Goal: Information Seeking & Learning: Compare options

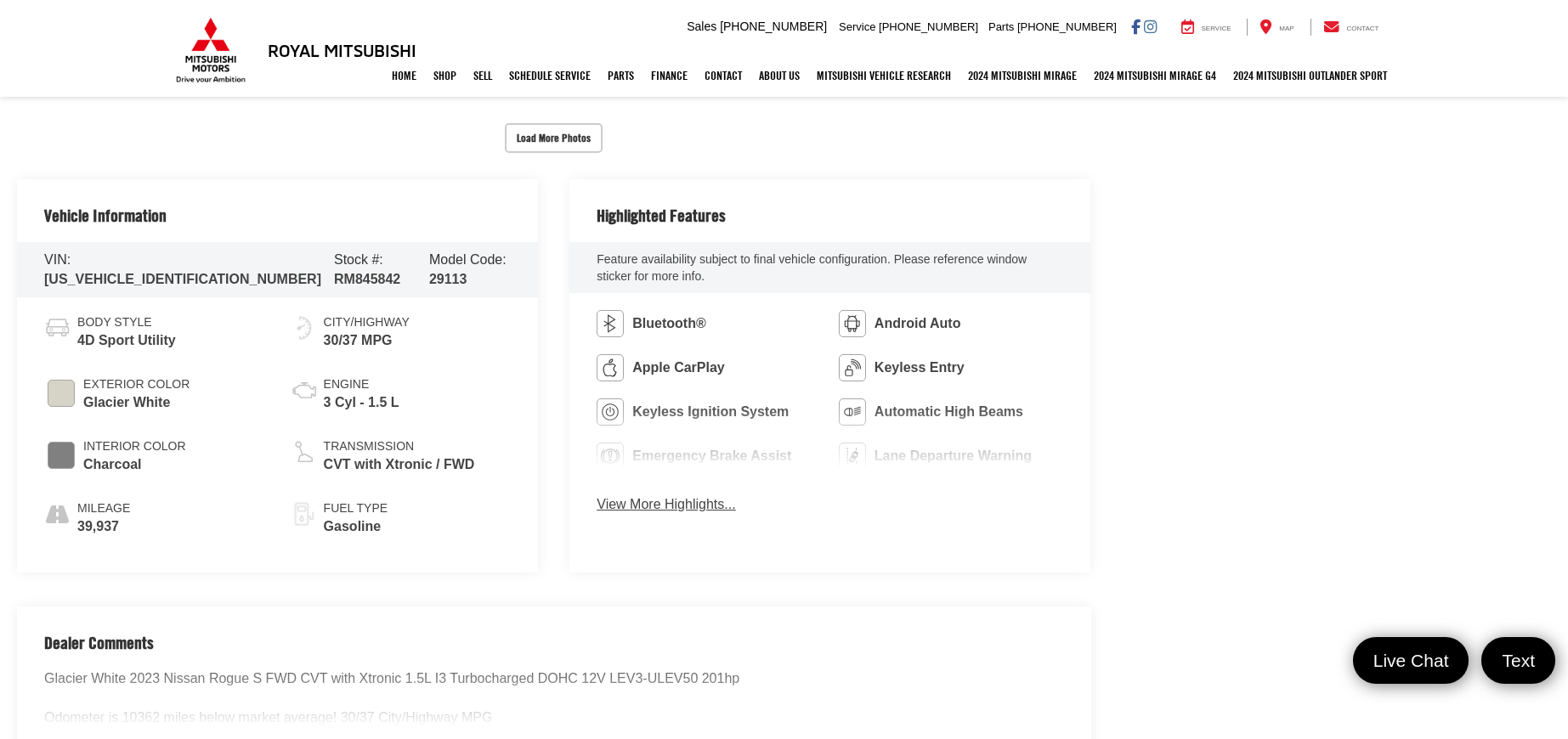
scroll to position [764, 0]
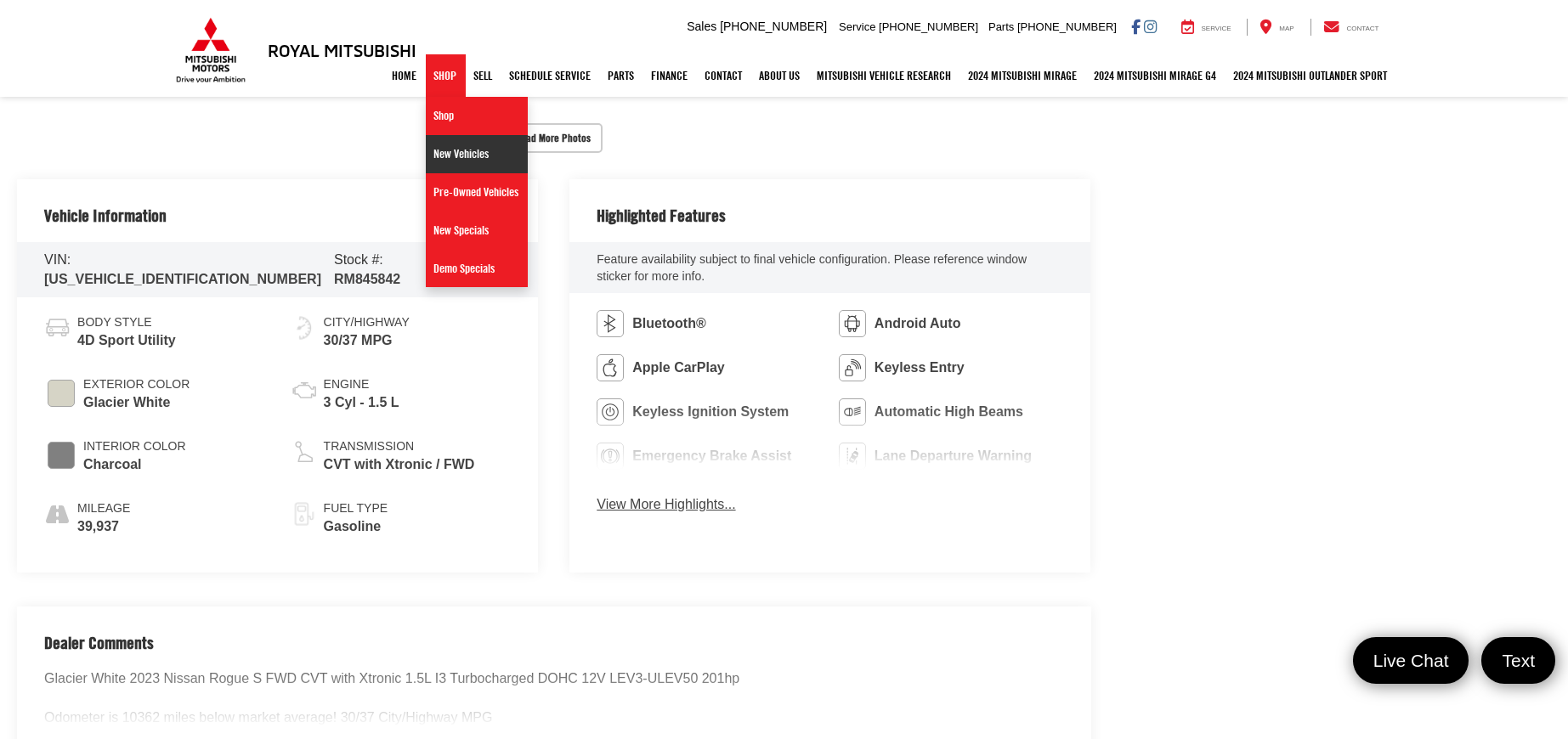
click at [450, 147] on link "New Vehicles" at bounding box center [477, 154] width 102 height 39
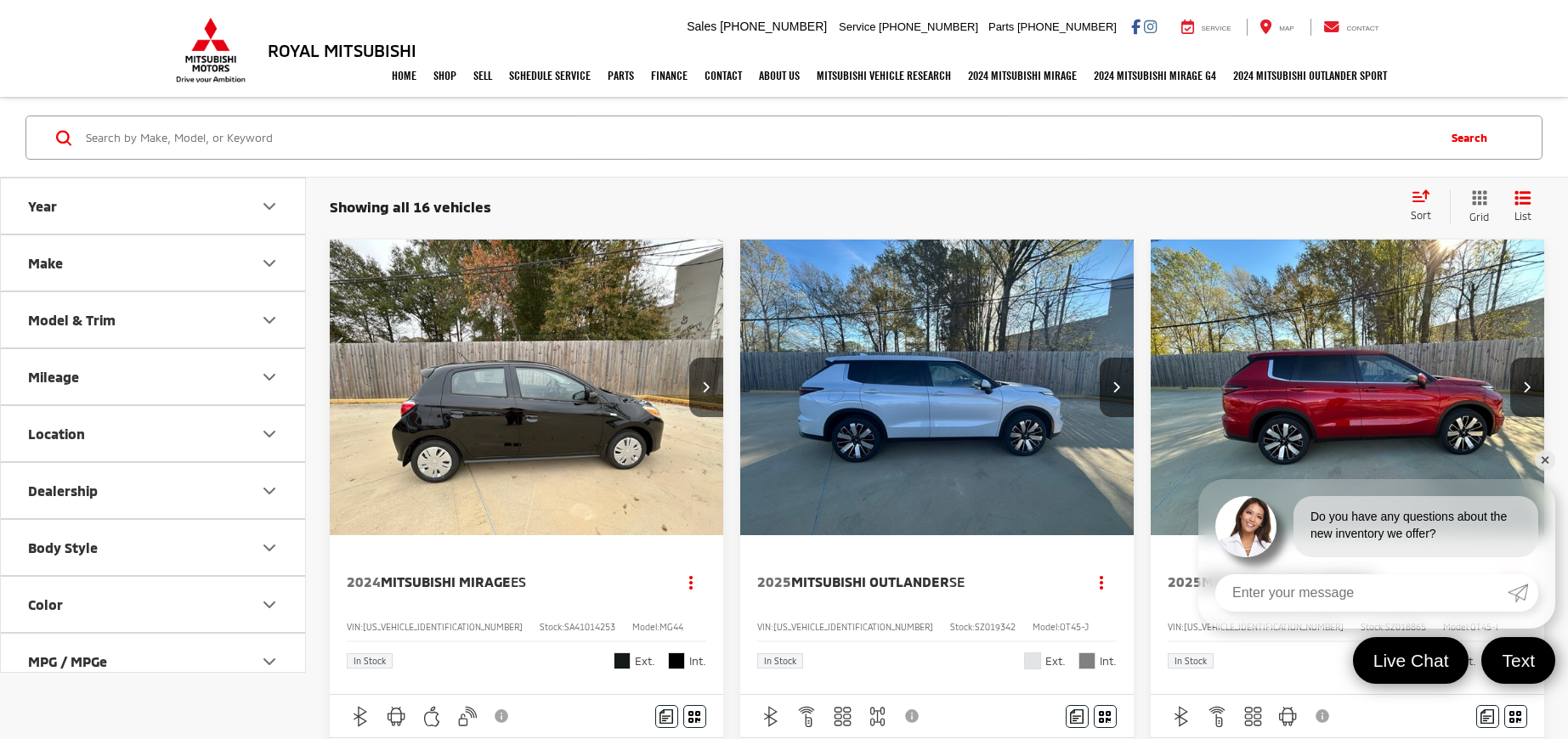
scroll to position [41, 0]
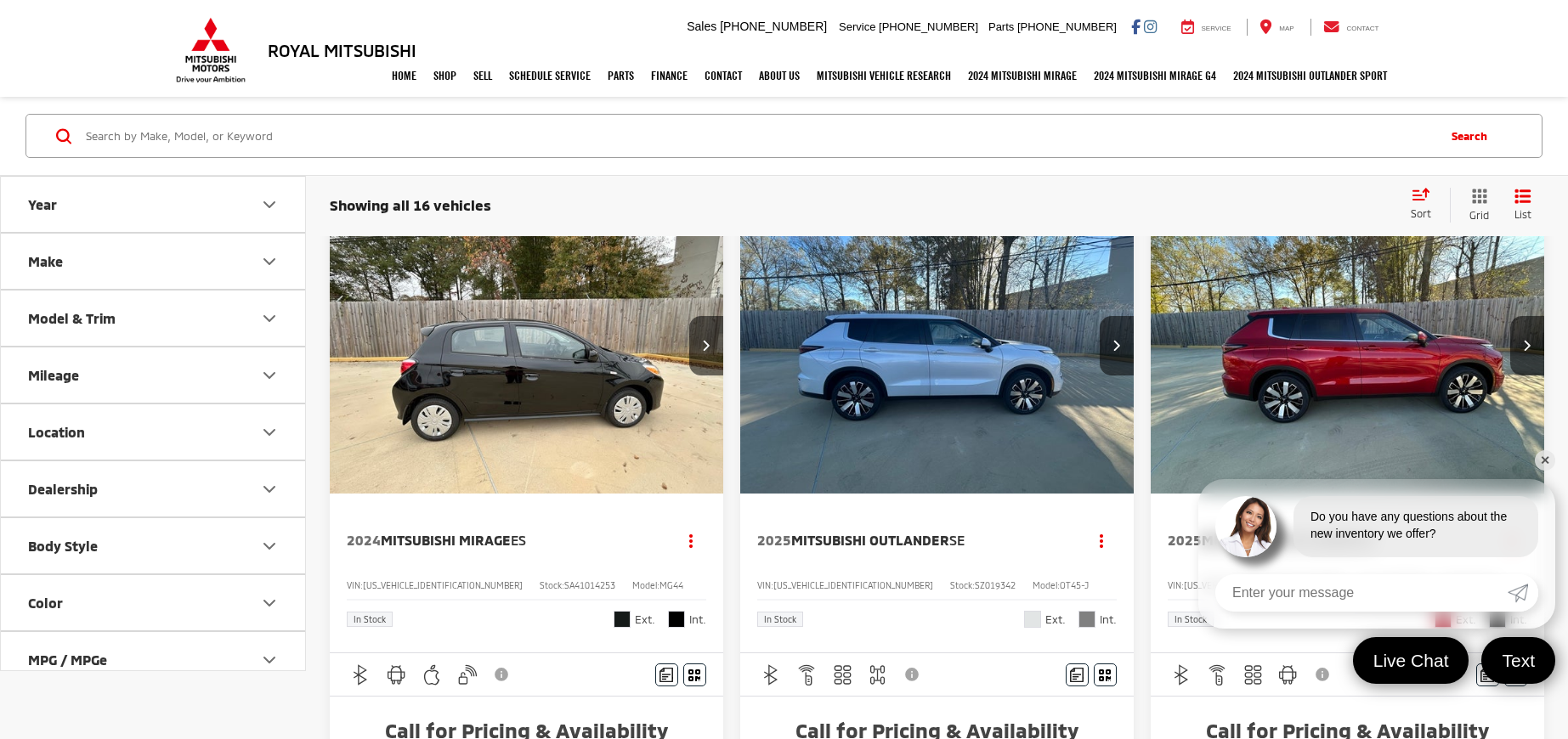
click at [1546, 460] on link "✕" at bounding box center [1545, 460] width 21 height 21
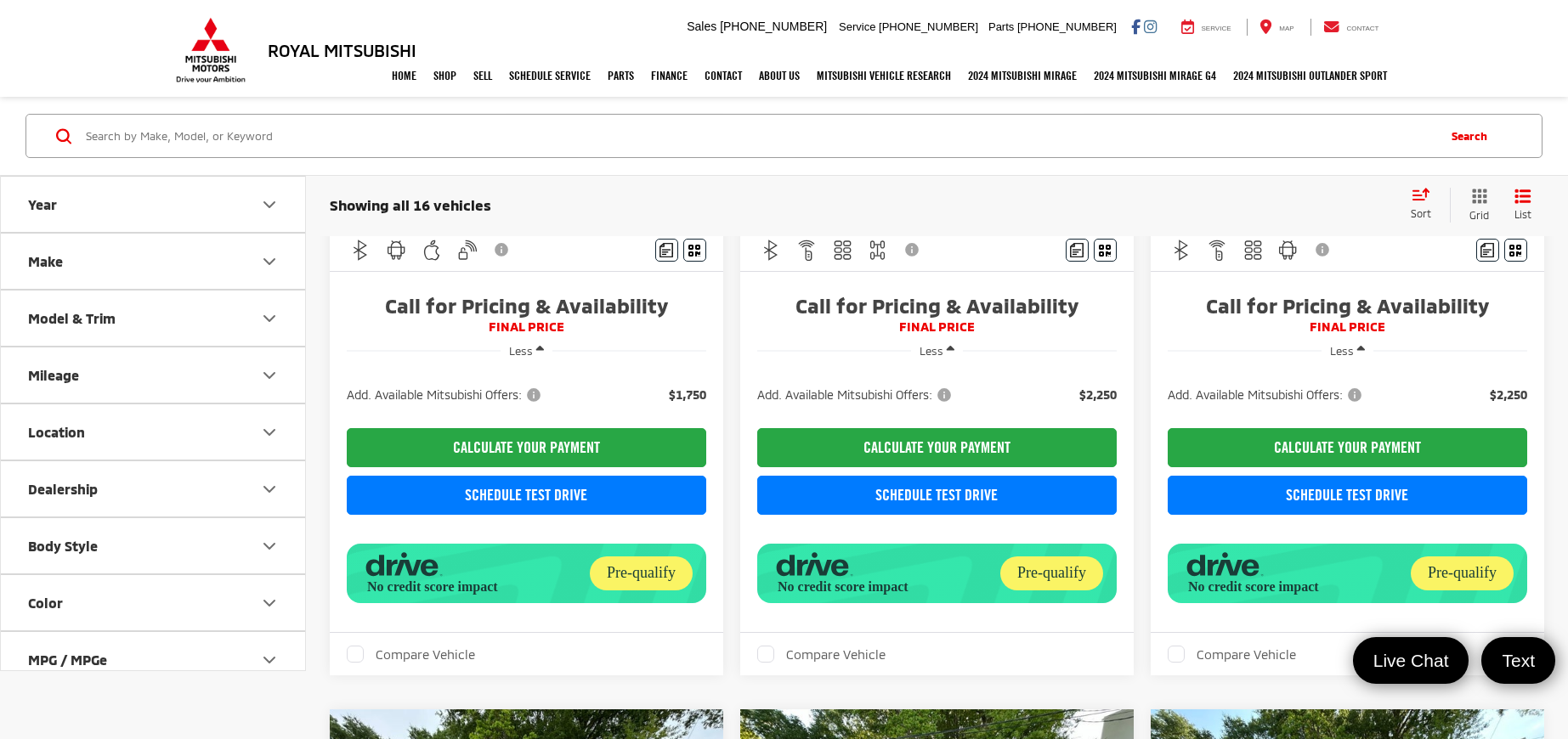
scroll to position [509, 0]
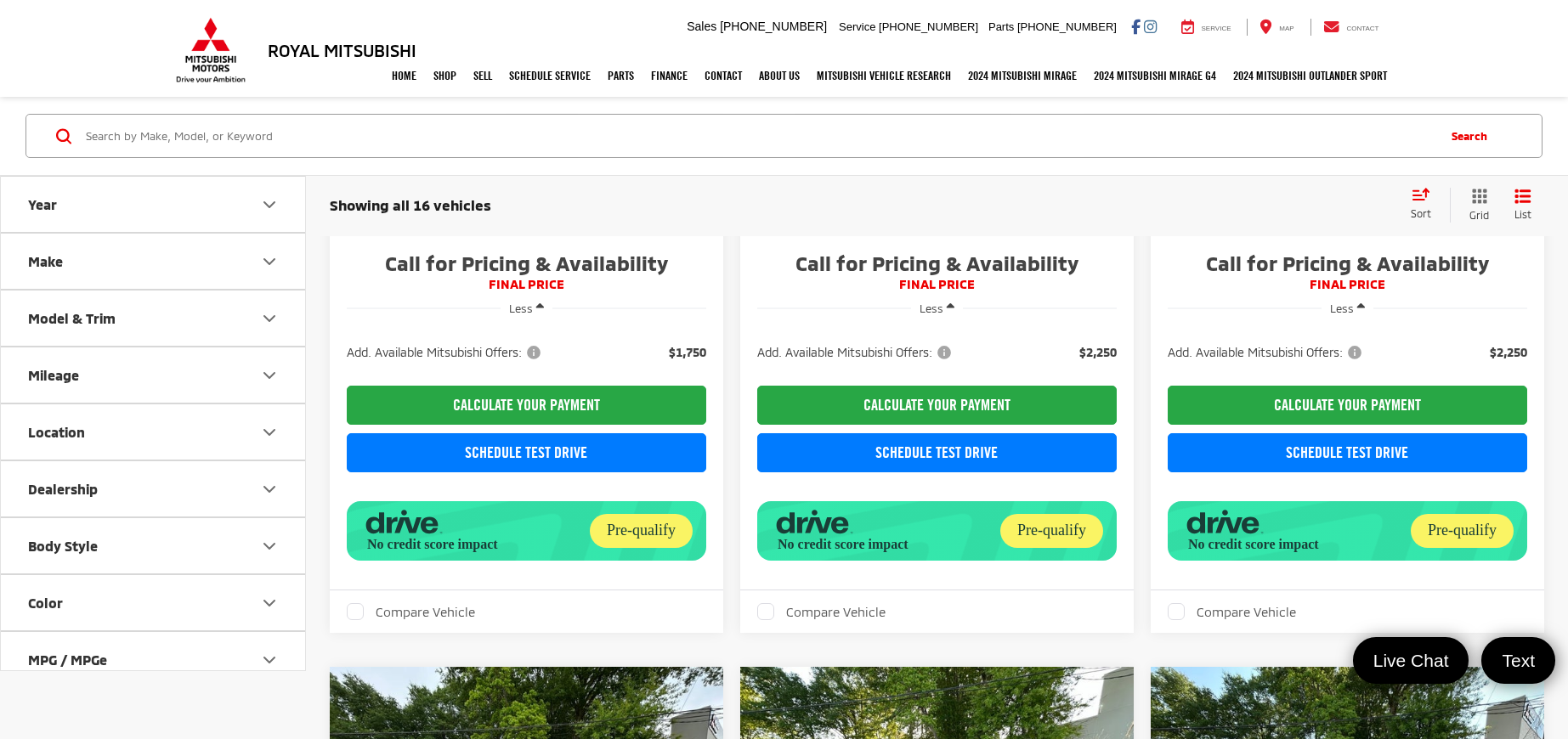
click at [1246, 126] on input "Search by Make, Model, or Keyword" at bounding box center [760, 136] width 1351 height 40
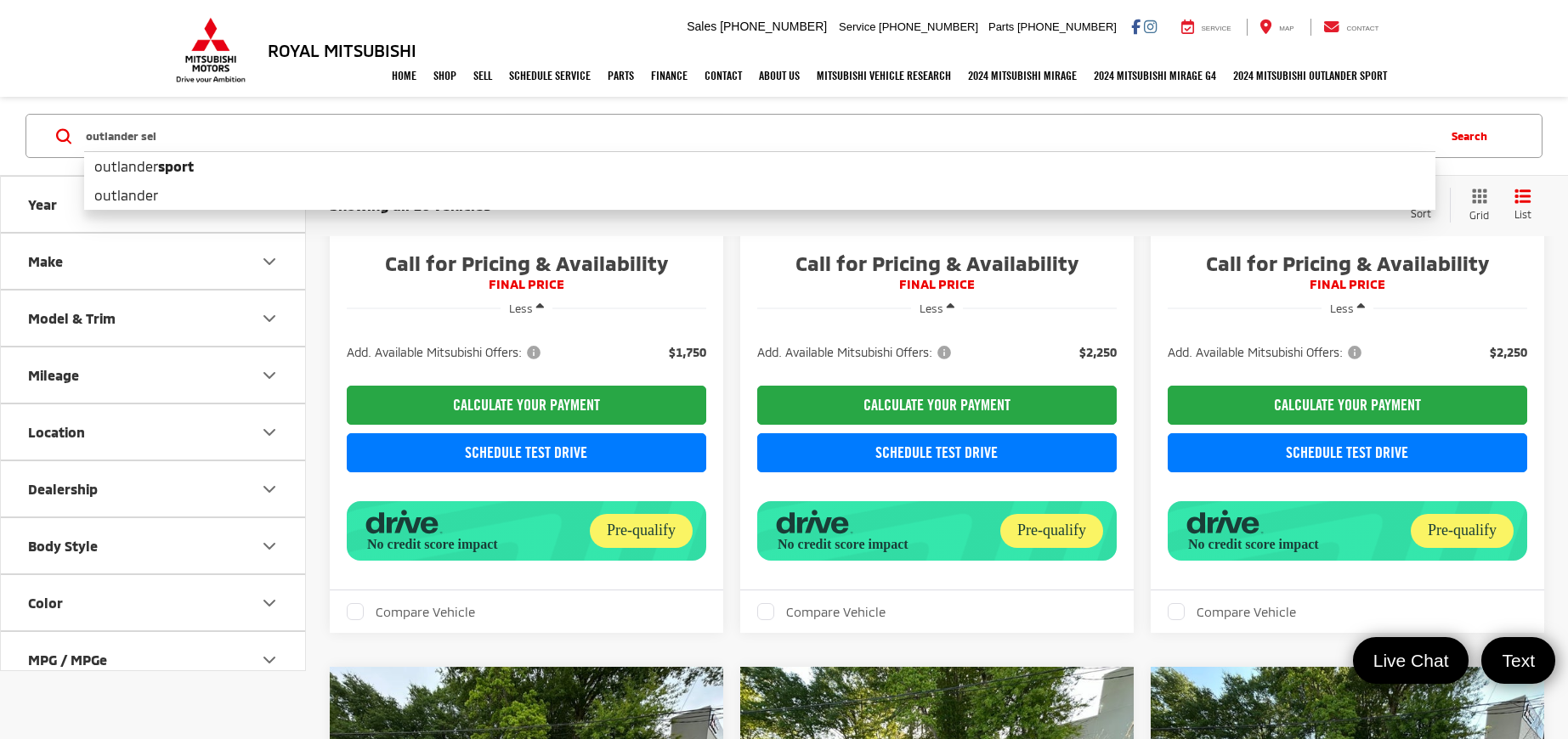
type input "outlander sel"
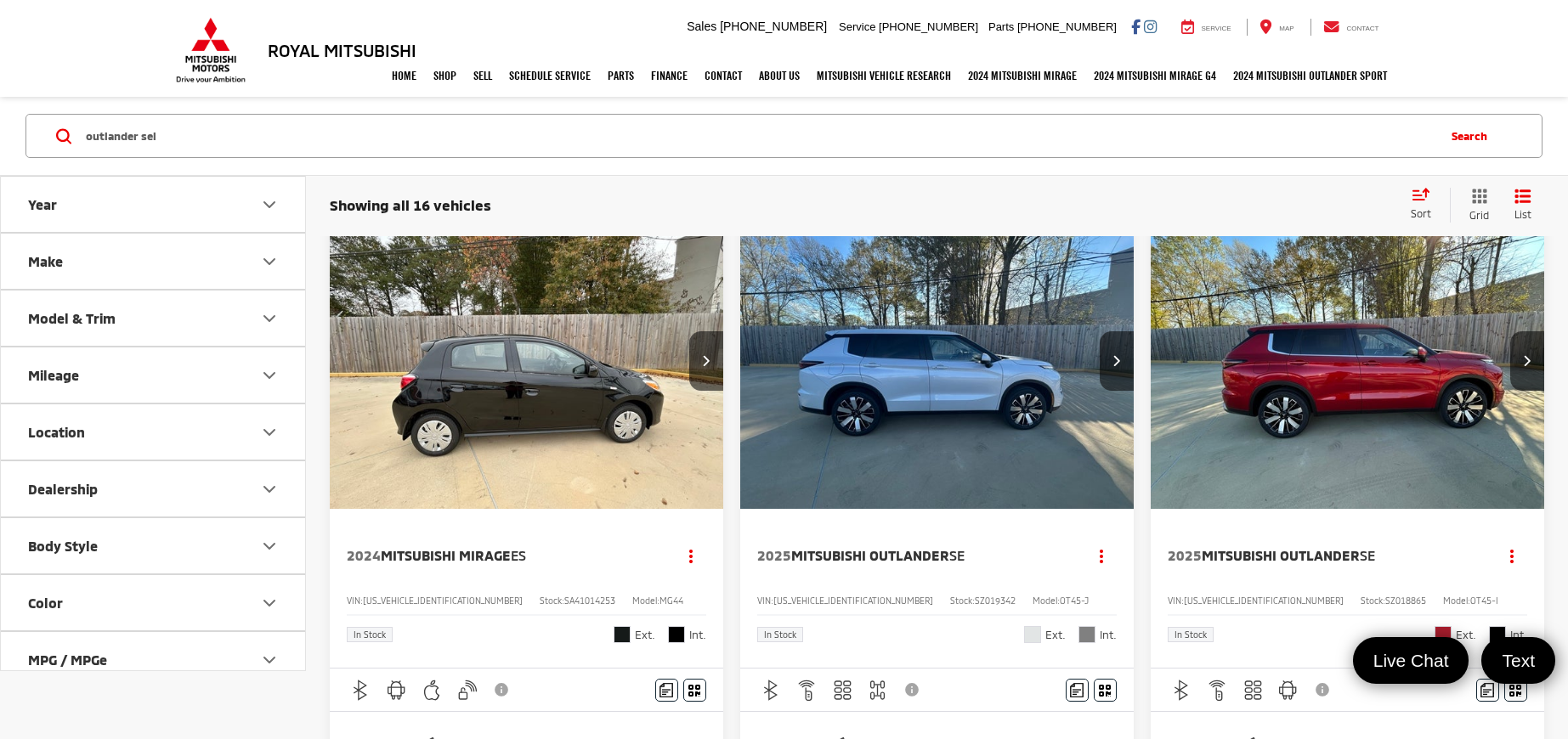
scroll to position [1, 0]
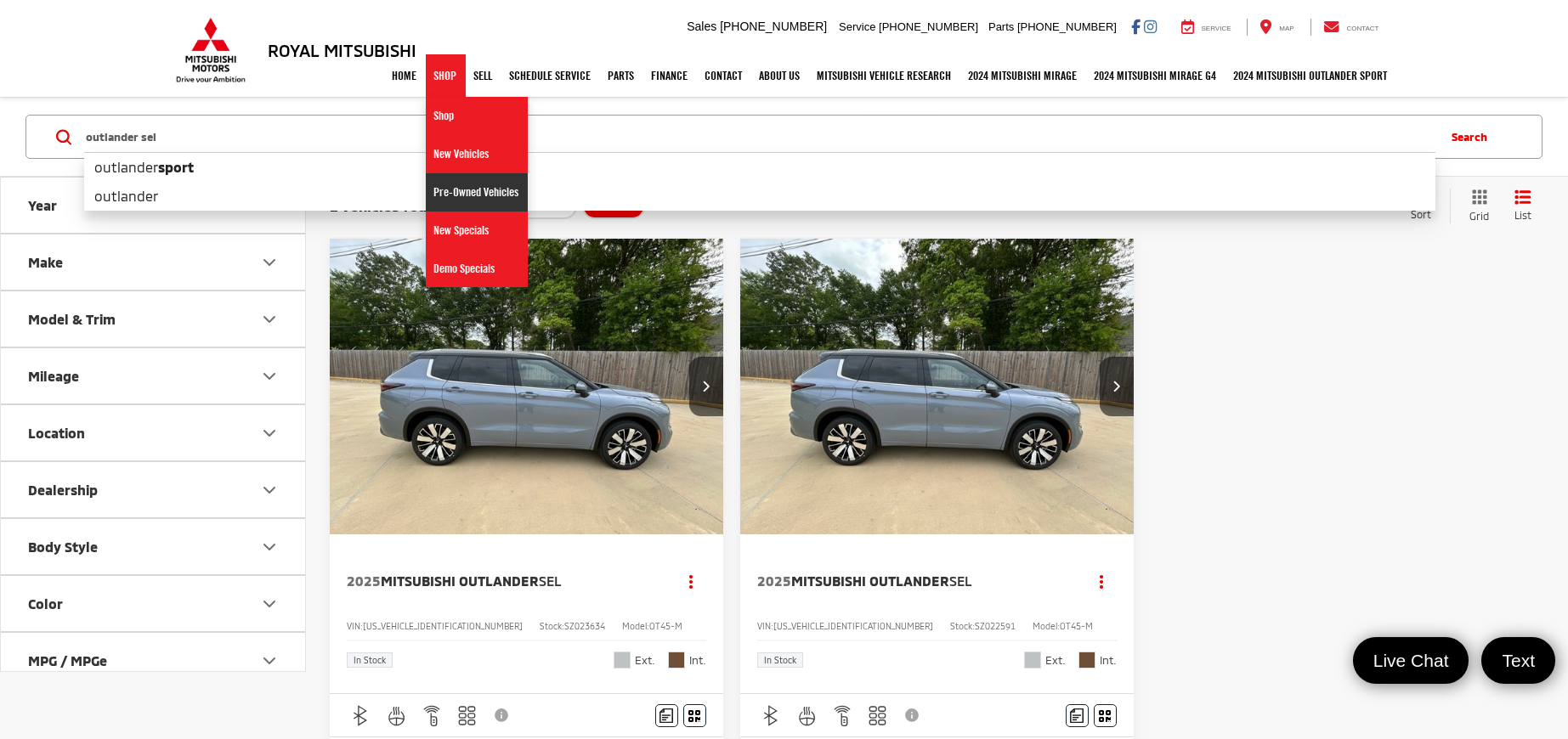
click at [458, 200] on link "Pre-Owned Vehicles" at bounding box center [477, 192] width 102 height 39
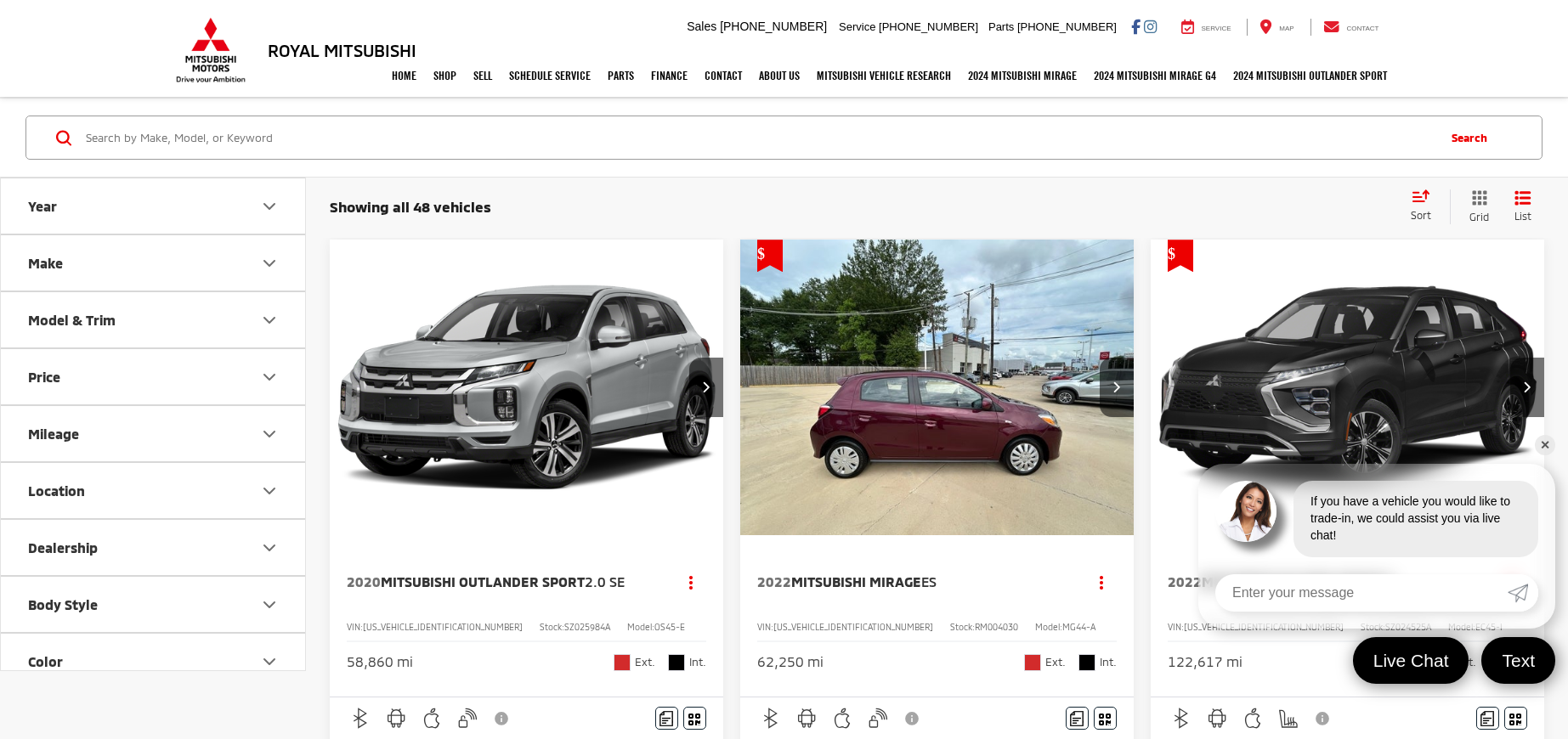
click at [841, 191] on div "Showing all 48 vehicles Clear All + 0 test Sort Price: High to Low Price: Low t…" at bounding box center [937, 207] width 1215 height 35
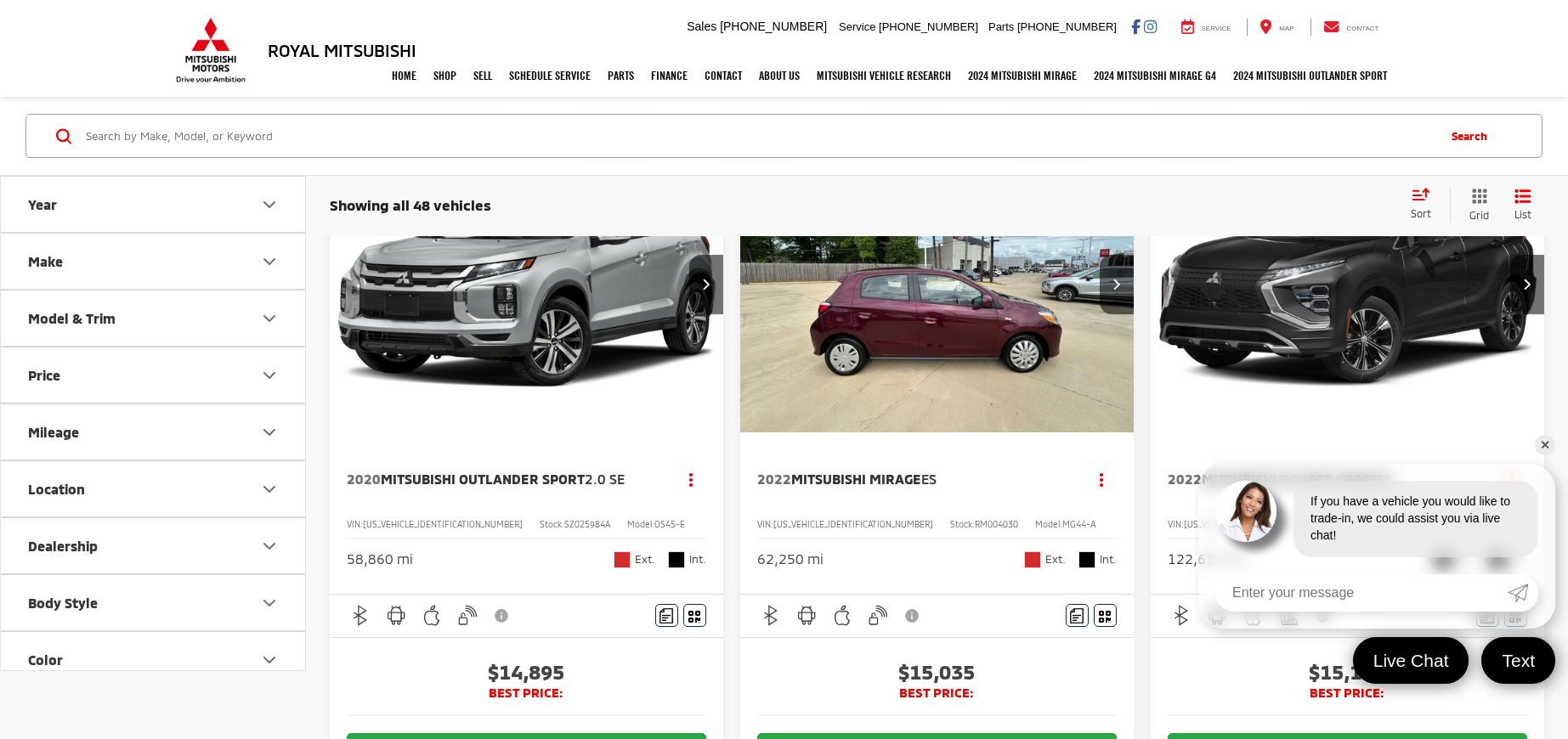
scroll to position [127, 0]
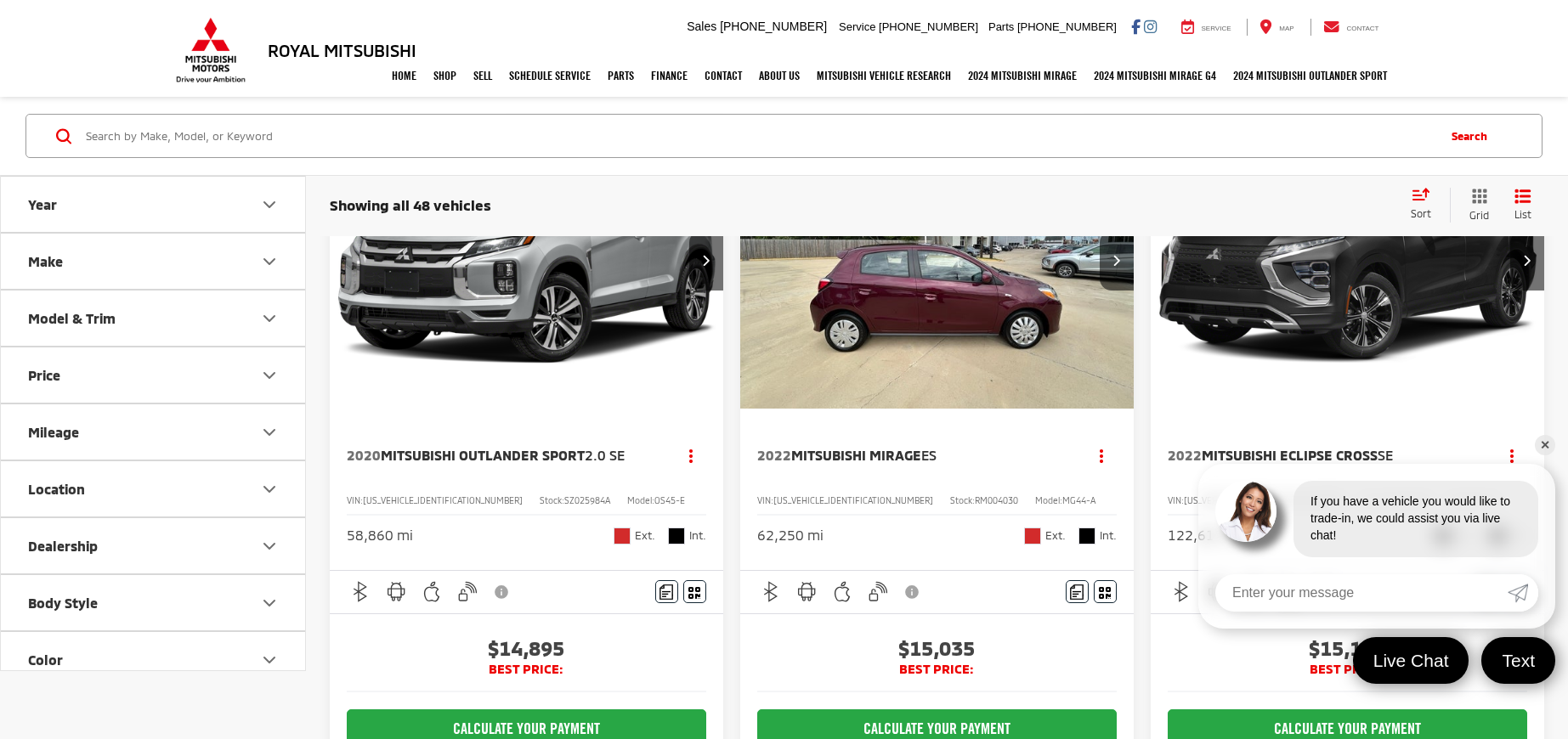
click at [1547, 448] on link "✕" at bounding box center [1545, 445] width 21 height 21
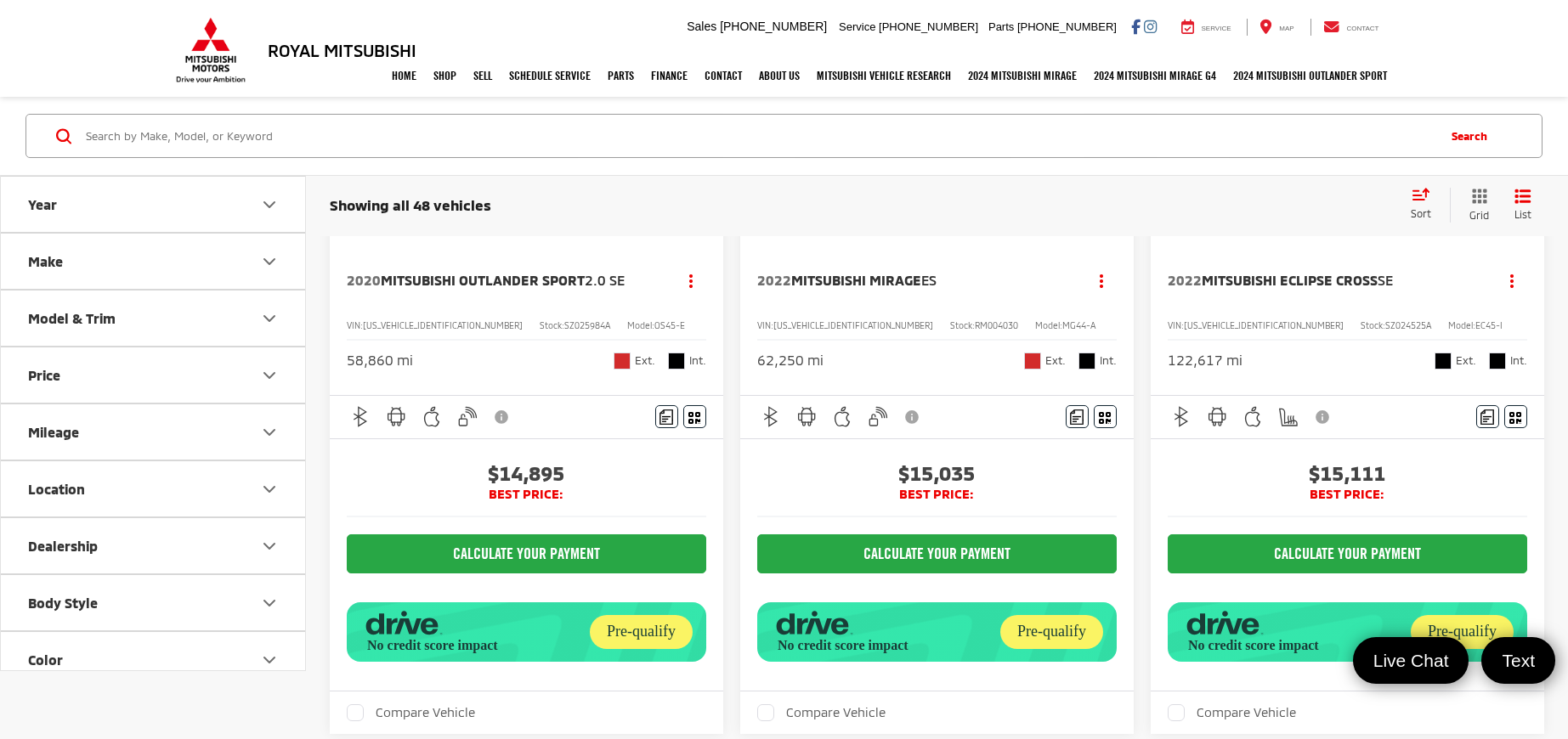
scroll to position [339, 0]
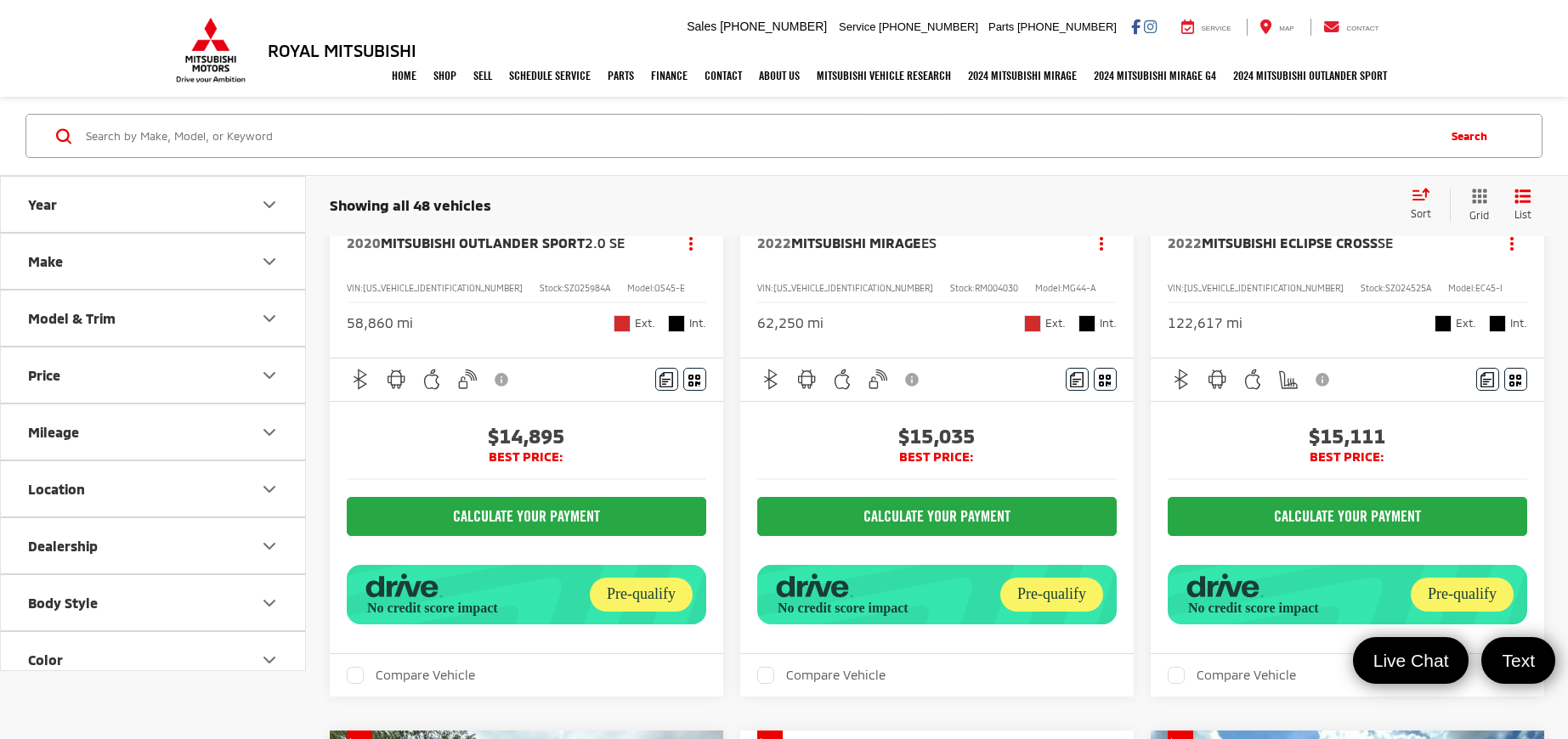
click at [227, 319] on button "Model & Trim" at bounding box center [154, 317] width 306 height 55
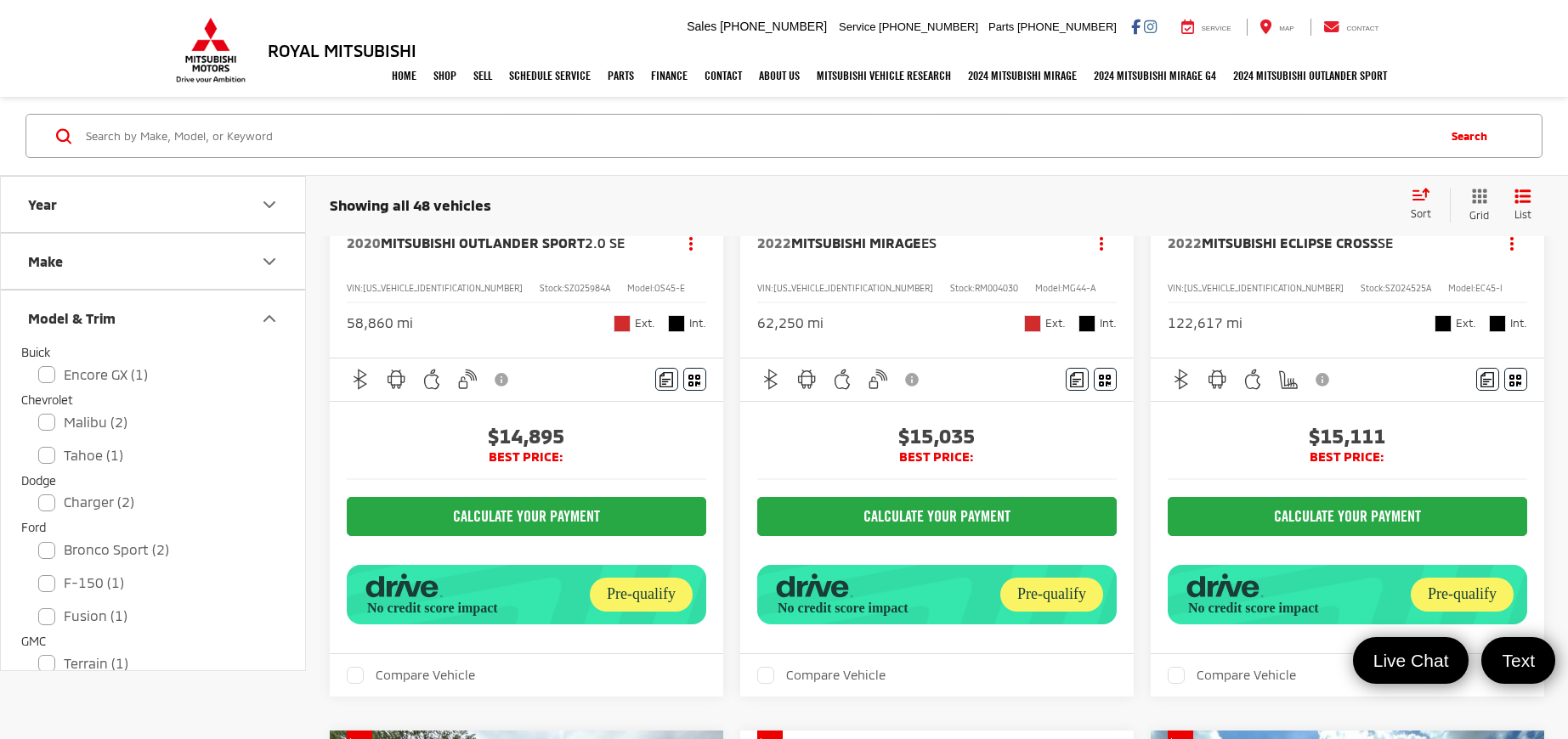
click at [193, 329] on button "Model & Trim" at bounding box center [154, 317] width 306 height 55
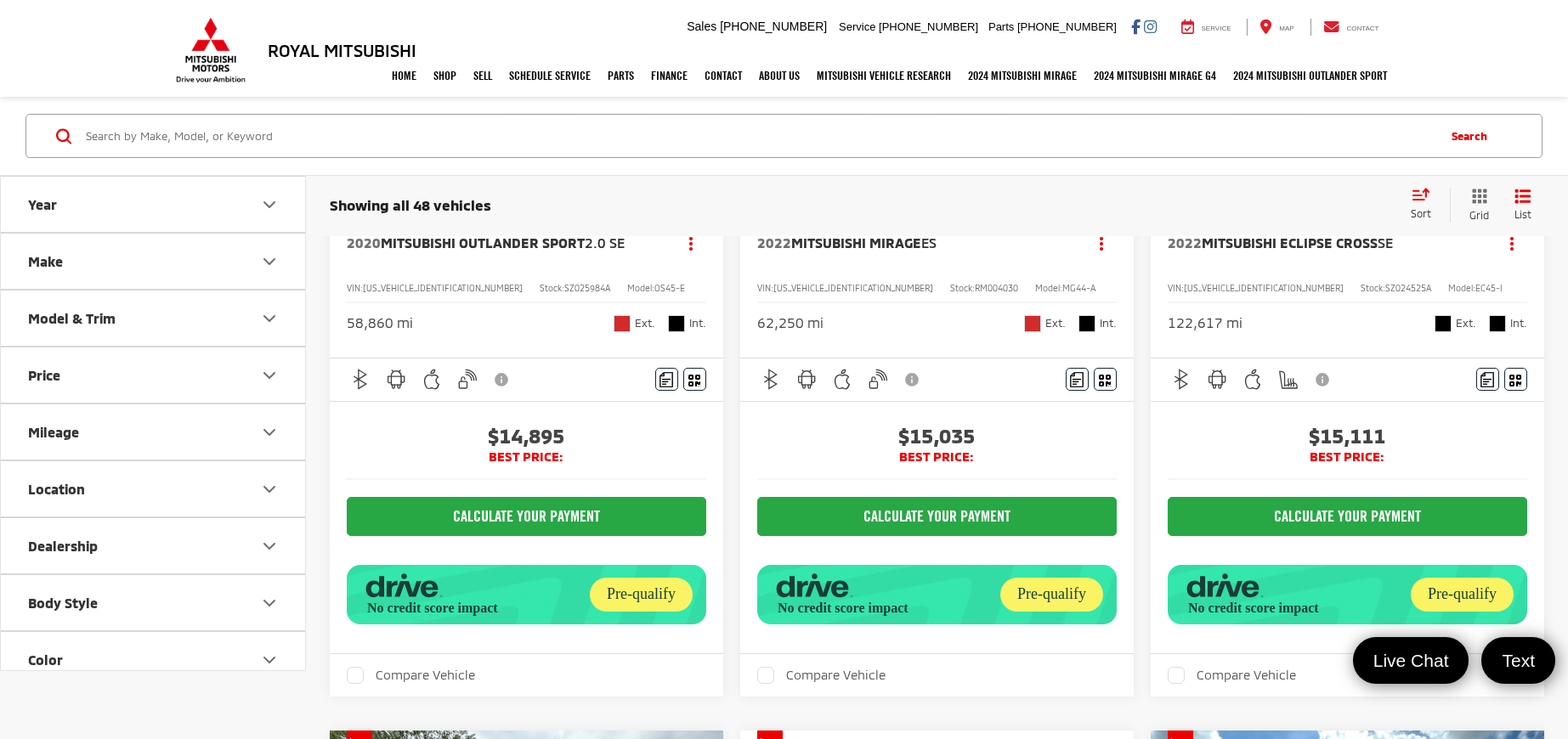
click at [210, 275] on button "Make" at bounding box center [154, 261] width 306 height 55
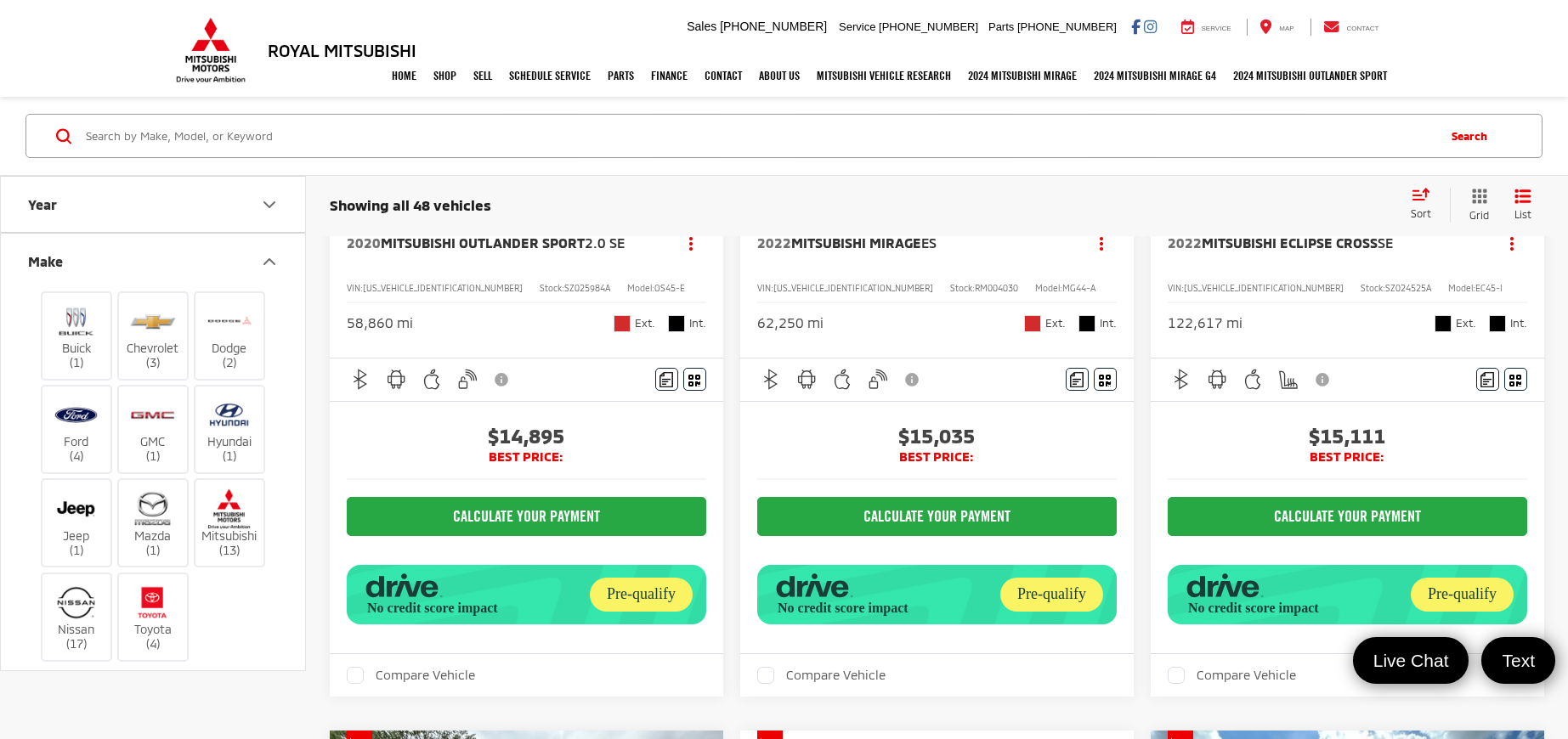
click at [221, 271] on button "Make" at bounding box center [154, 261] width 306 height 55
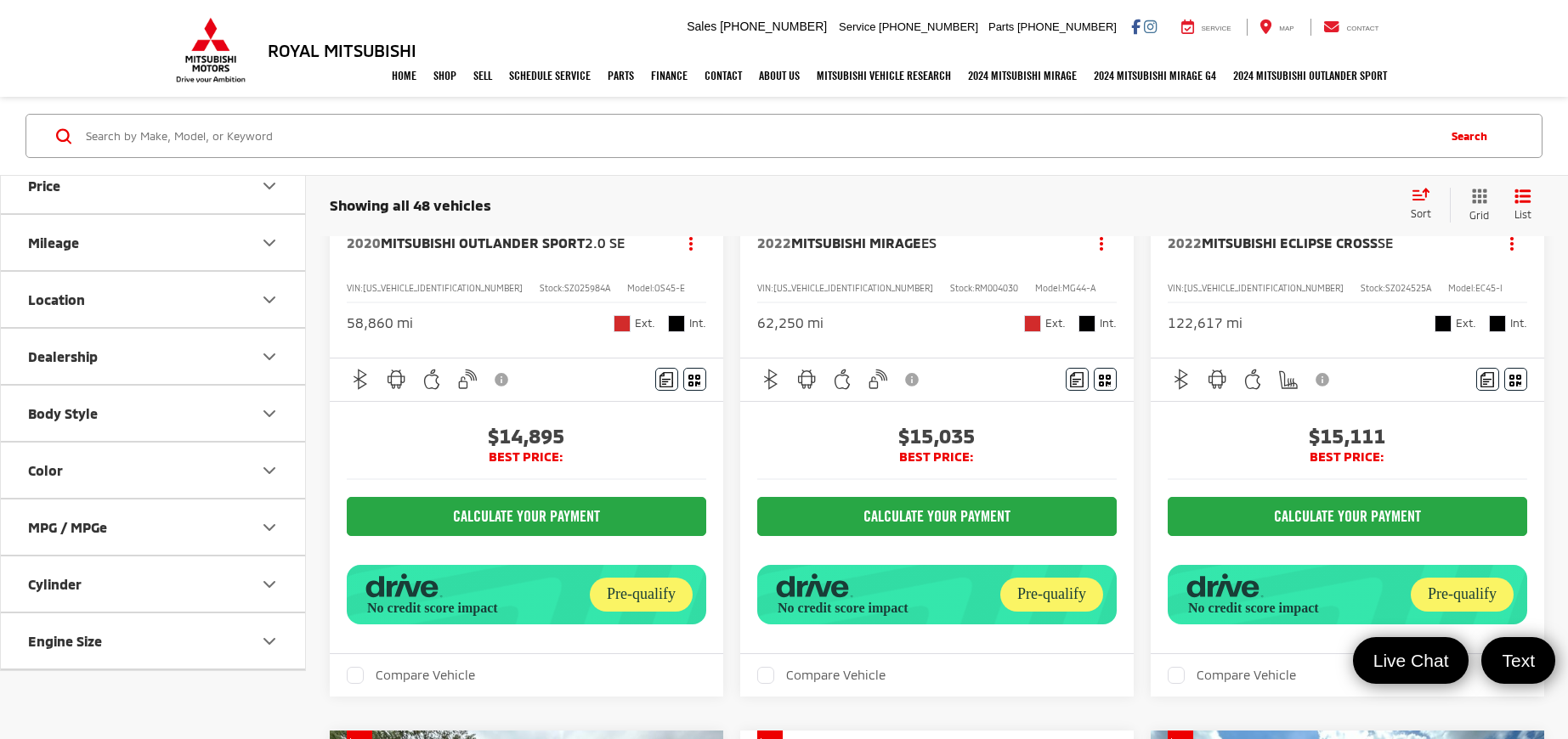
scroll to position [220, 0]
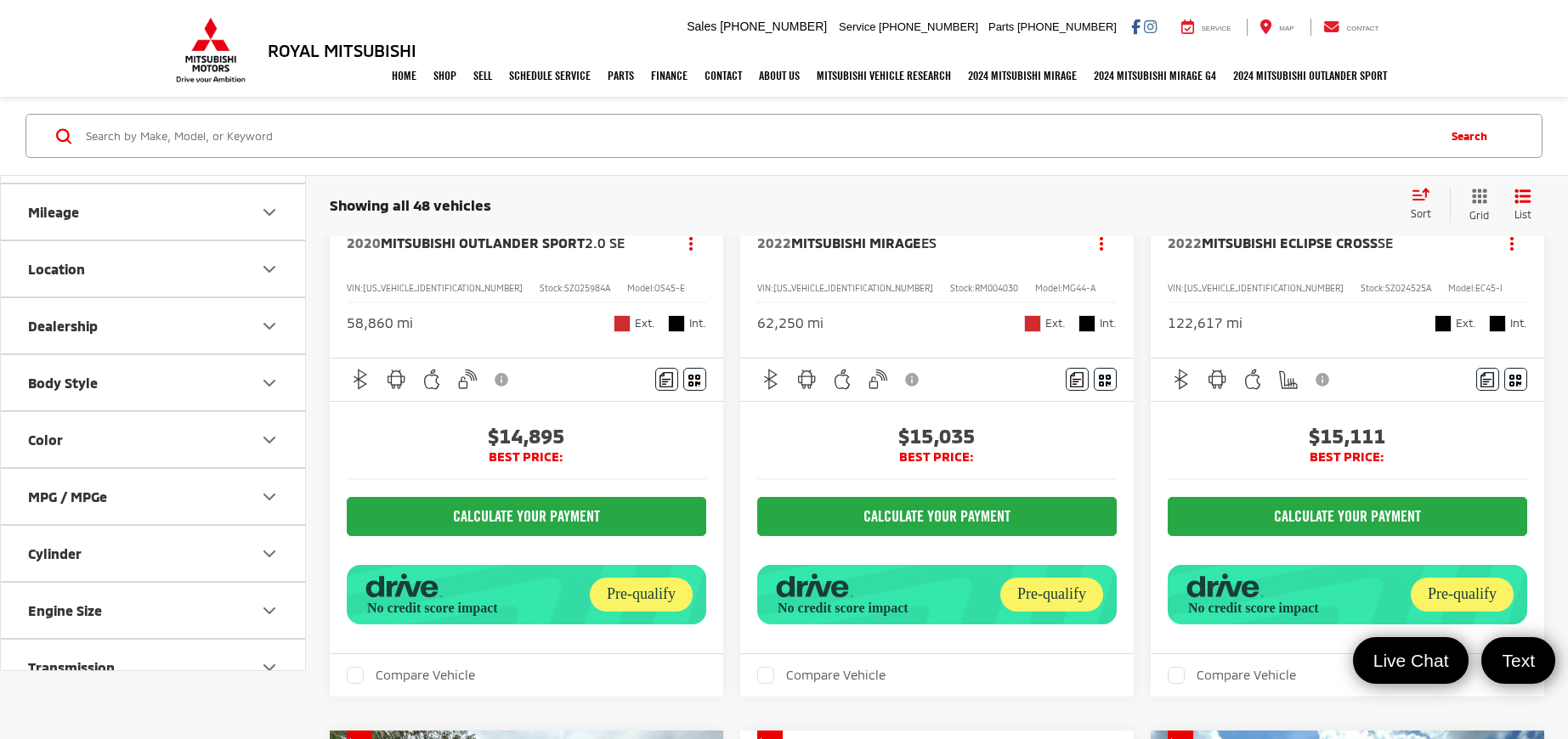
drag, startPoint x: 300, startPoint y: 363, endPoint x: 292, endPoint y: 501, distance: 138.2
click at [292, 501] on div "Year Make Model & Trim Price 10,000 — 51,000 10000 51000 Mileage Location Deale…" at bounding box center [153, 423] width 304 height 494
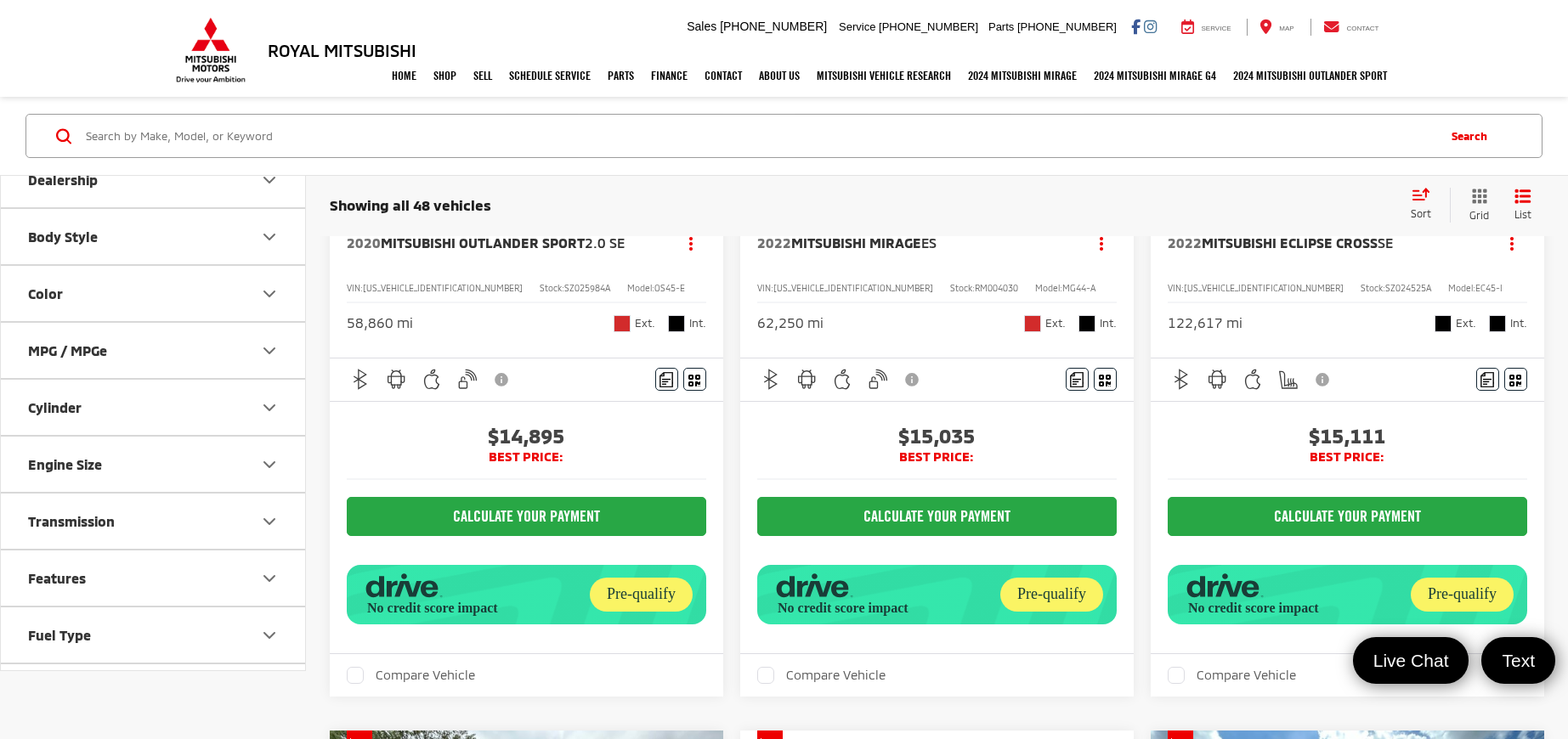
scroll to position [459, 0]
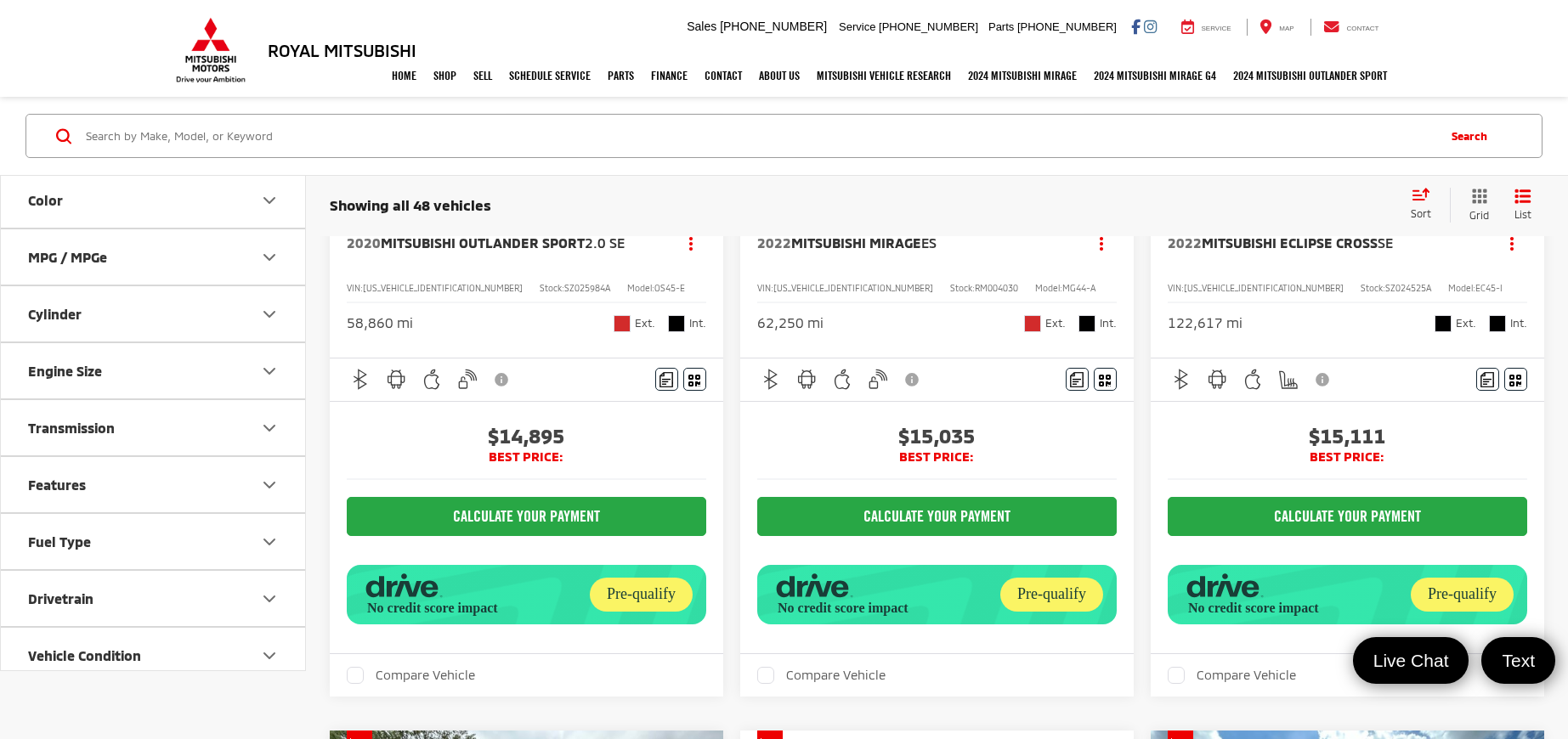
click at [184, 473] on button "Features" at bounding box center [154, 485] width 306 height 55
click at [128, 555] on label "3rd Row Seating (11)" at bounding box center [91, 554] width 139 height 28
checkbox input "true"
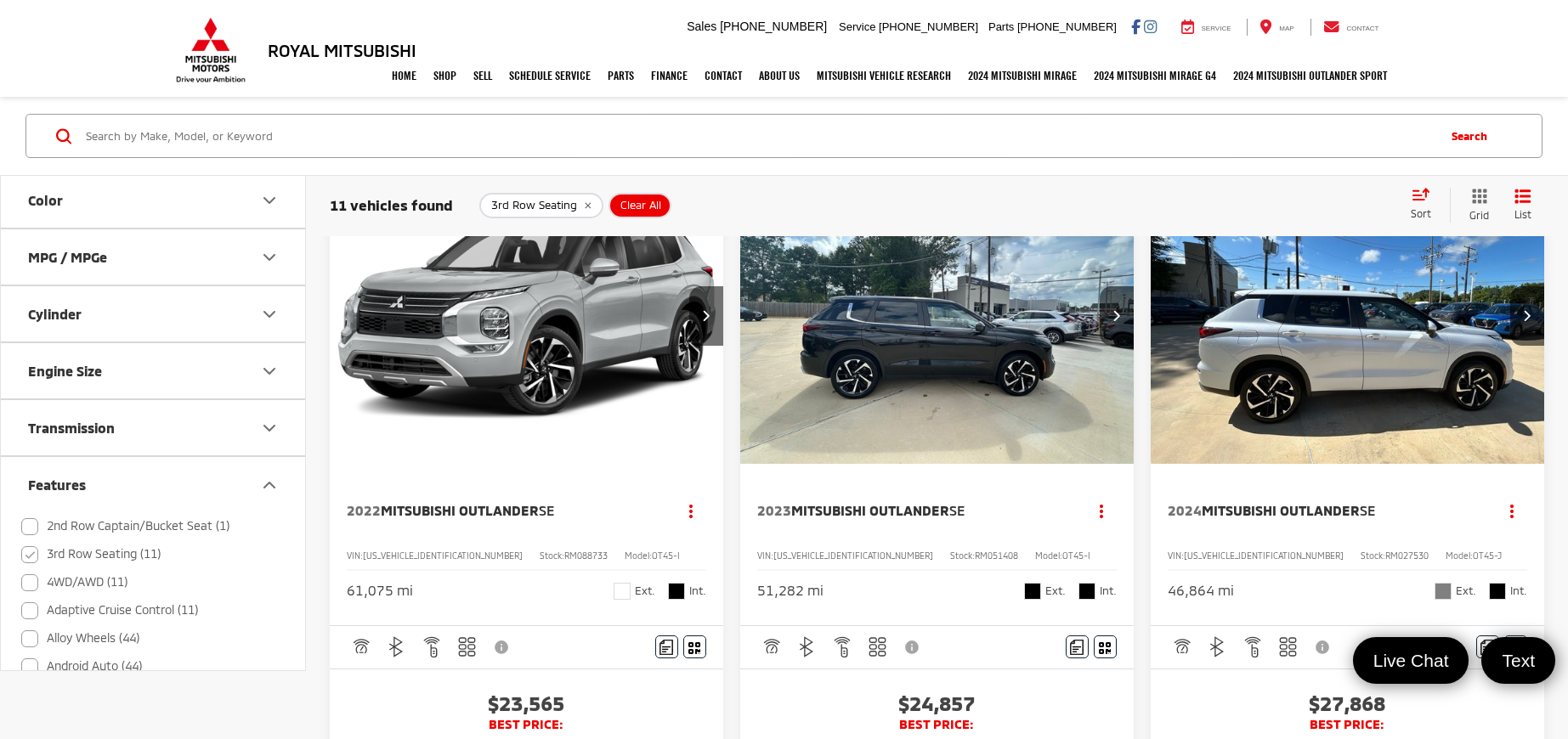
scroll to position [85, 0]
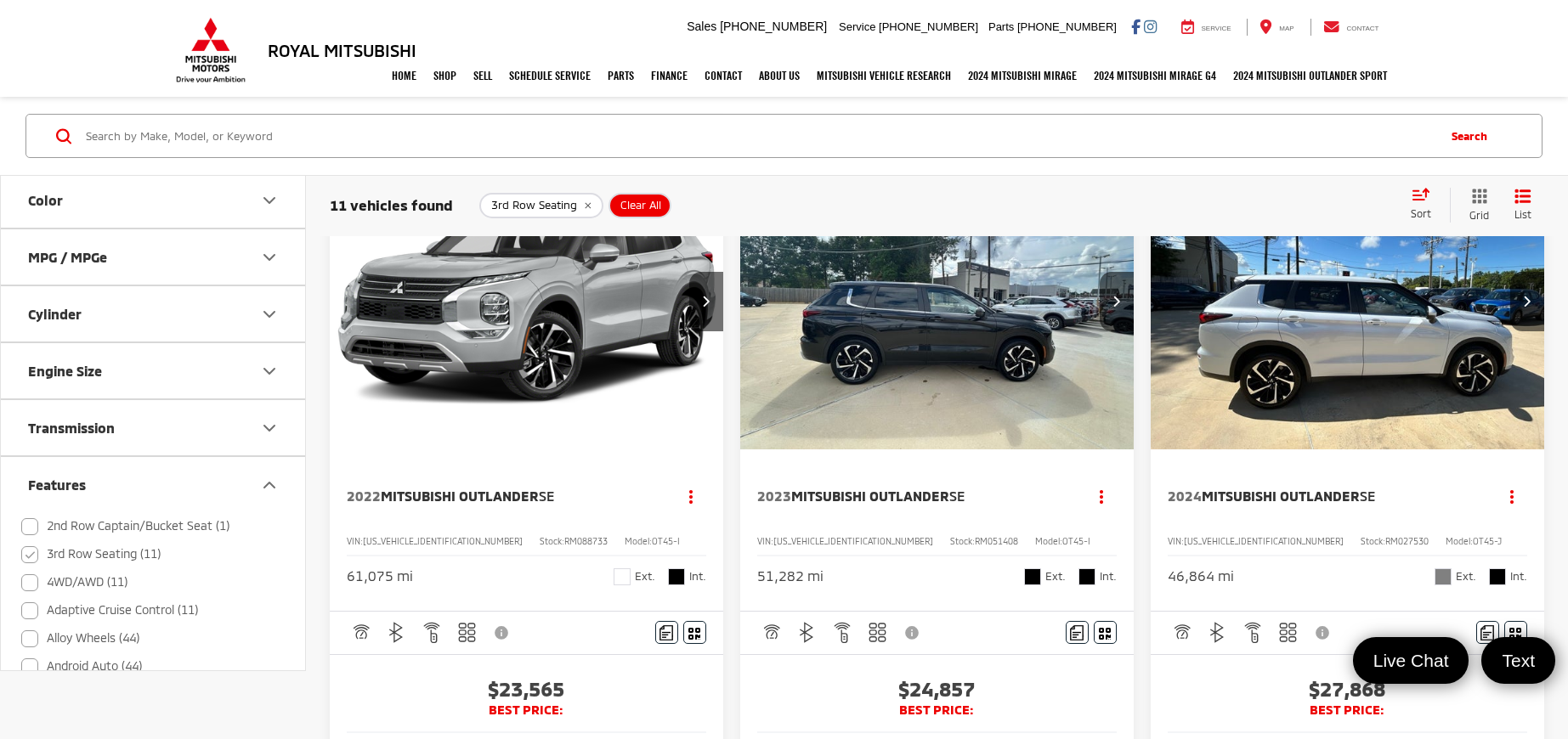
click at [192, 482] on button "Features" at bounding box center [154, 485] width 306 height 55
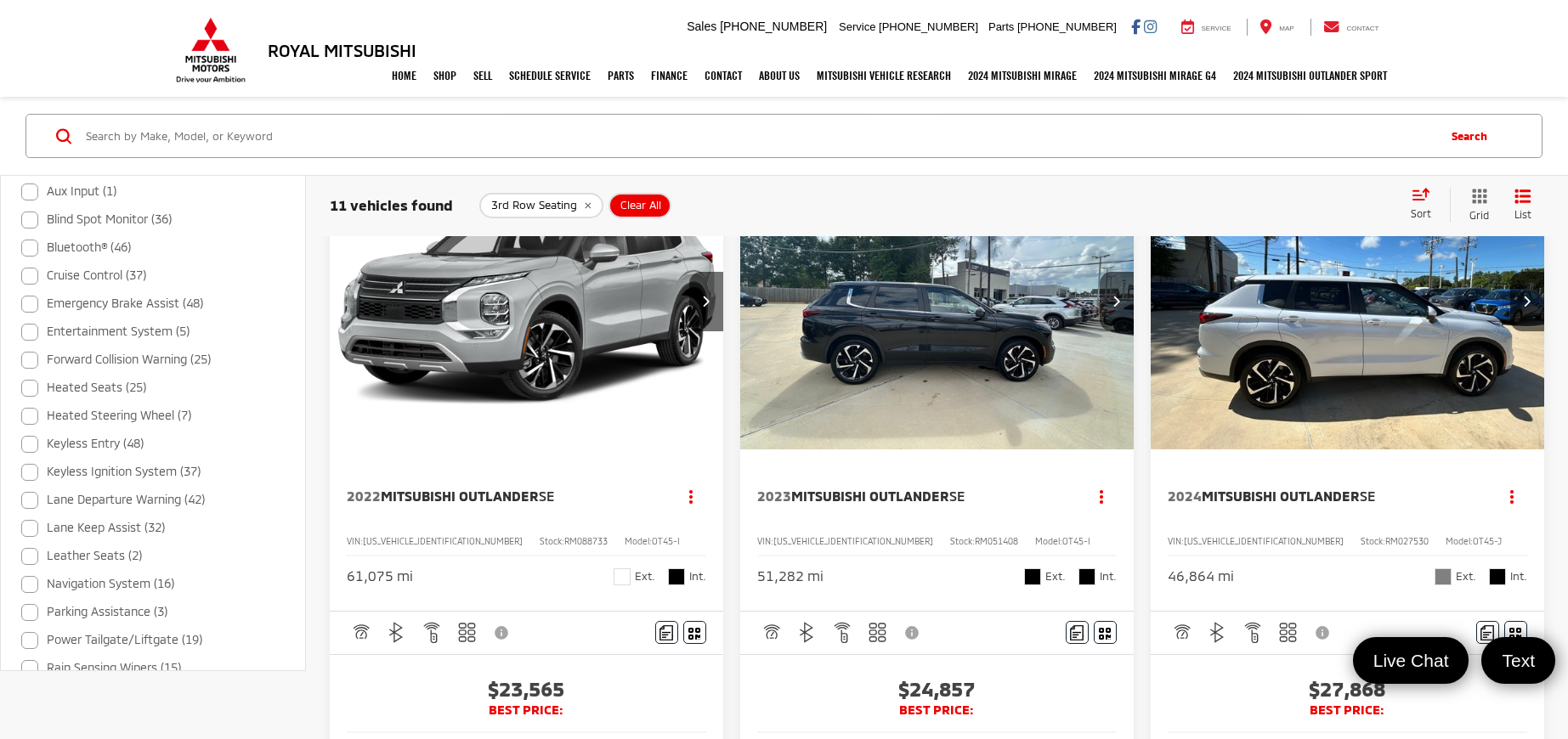
scroll to position [1051, 0]
click at [38, 544] on label "Leather Seats (2)" at bounding box center [82, 551] width 120 height 28
checkbox input "true"
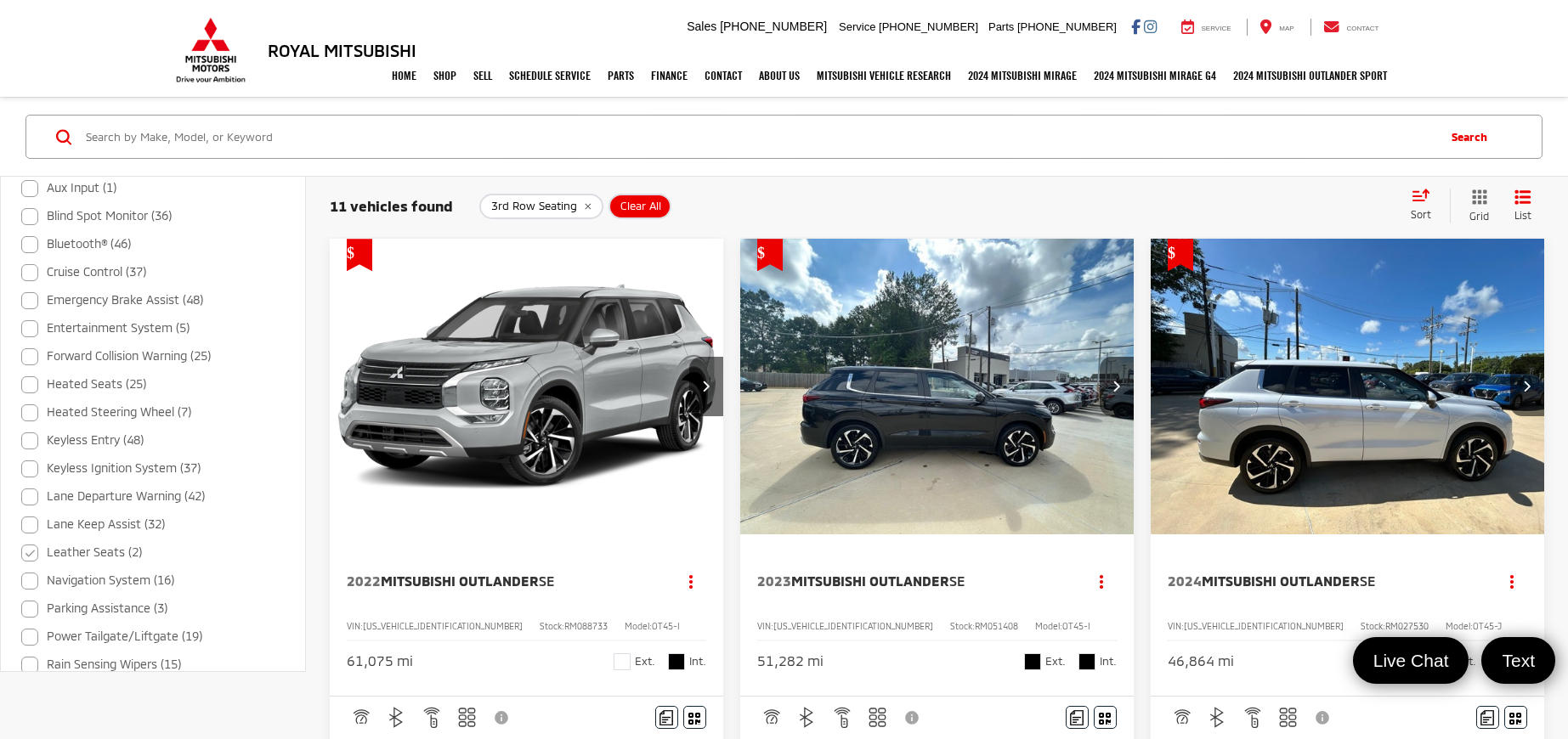
scroll to position [994, 0]
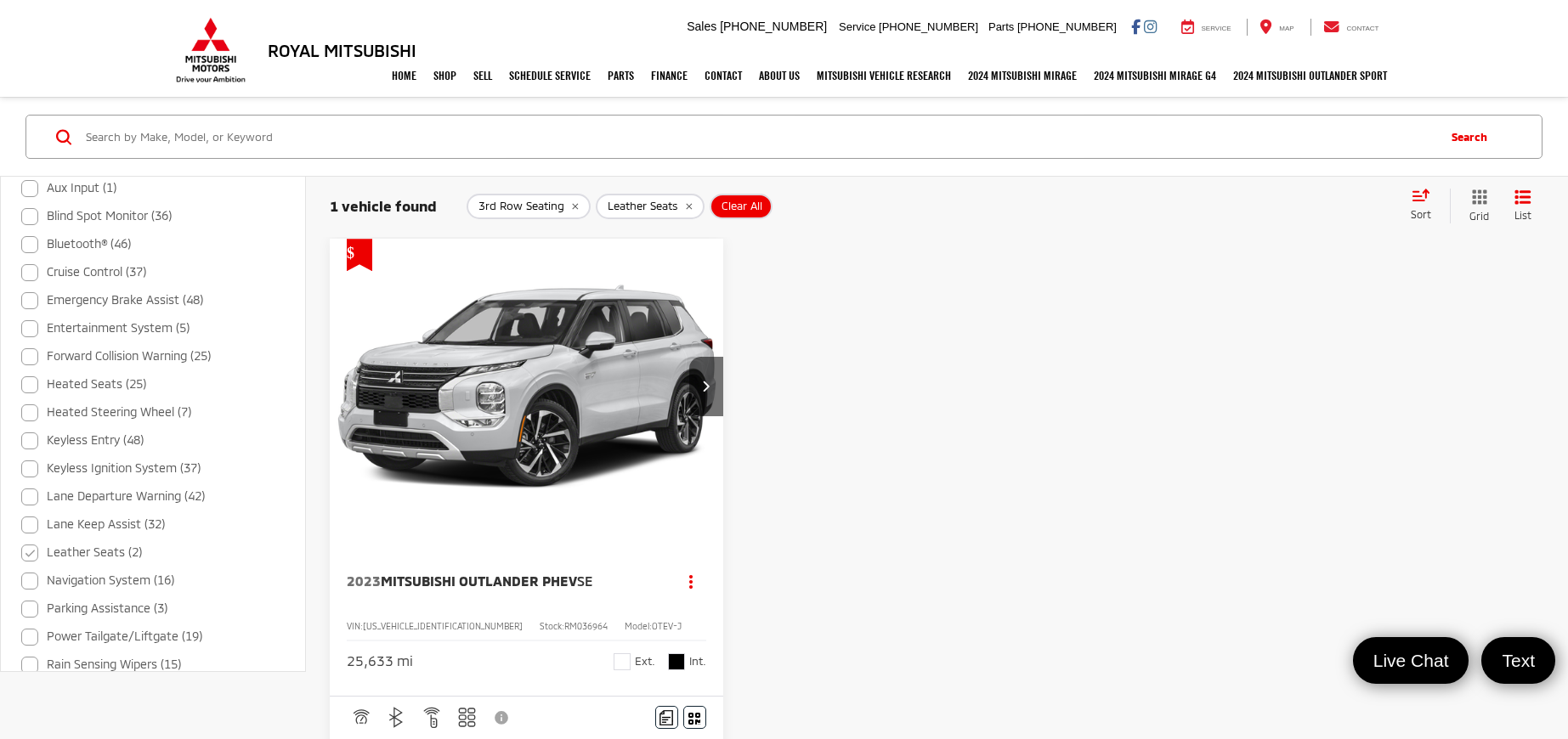
click at [569, 658] on div "25,633 mi Ext. Int." at bounding box center [527, 655] width 360 height 31
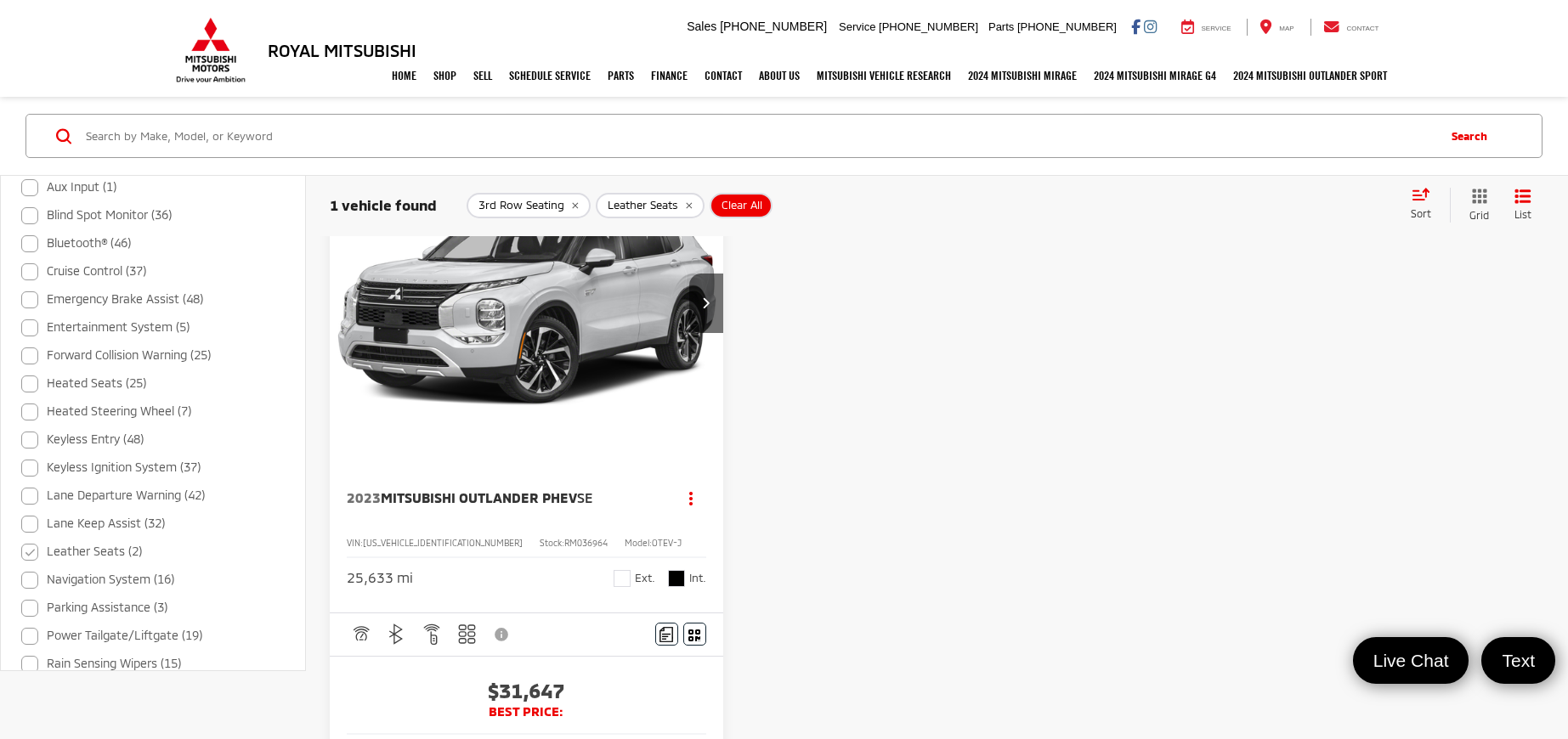
scroll to position [85, 0]
